Goal: Task Accomplishment & Management: Complete application form

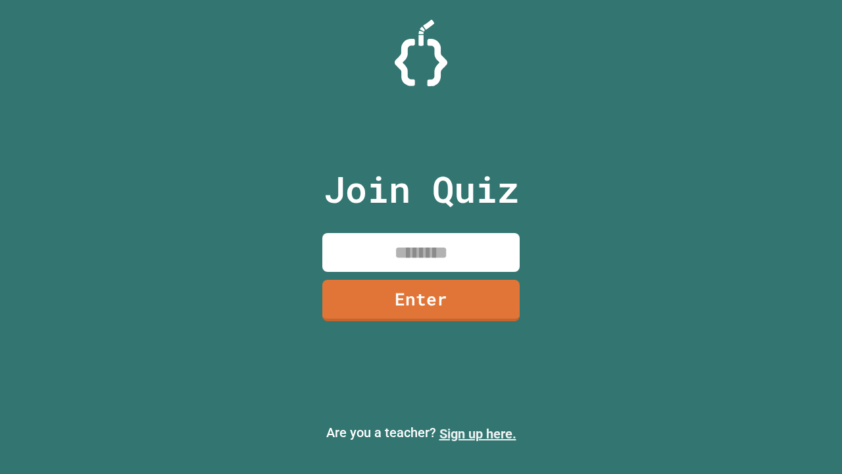
click at [478, 433] on link "Sign up here." at bounding box center [477, 434] width 77 height 16
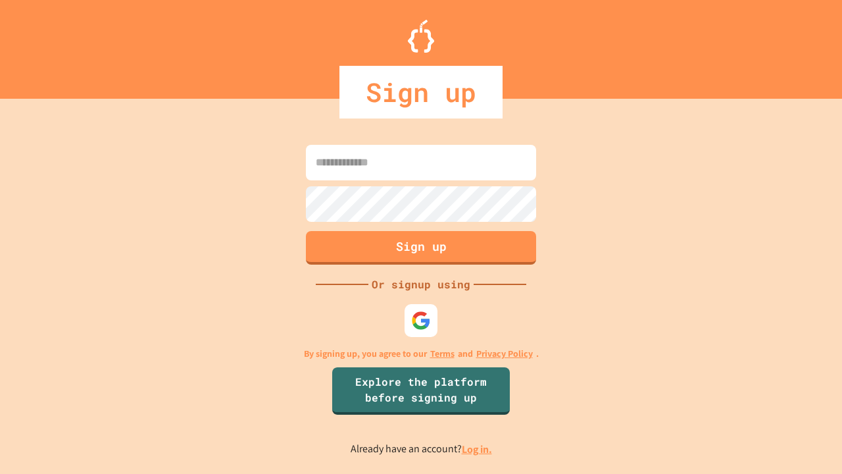
click at [478, 449] on link "Log in." at bounding box center [477, 449] width 30 height 14
